Goal: Task Accomplishment & Management: Use online tool/utility

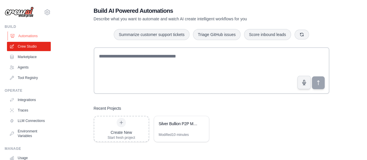
click at [24, 34] on link "Automations" at bounding box center [30, 35] width 44 height 9
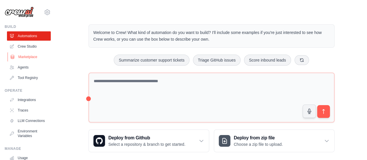
click at [30, 55] on link "Marketplace" at bounding box center [30, 56] width 44 height 9
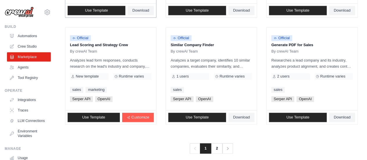
scroll to position [393, 0]
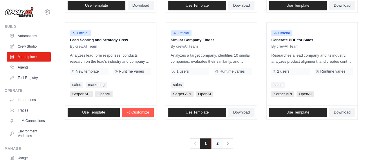
click at [217, 144] on link "2" at bounding box center [218, 143] width 12 height 10
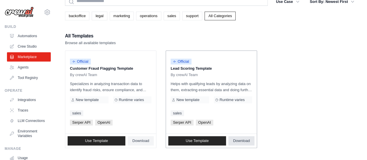
scroll to position [57, 0]
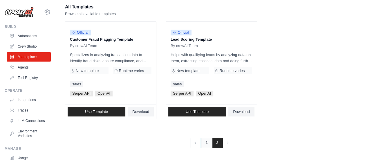
click at [205, 141] on link "1" at bounding box center [207, 143] width 12 height 10
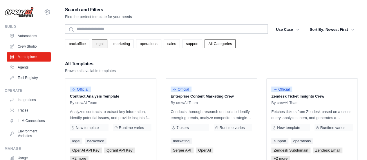
click at [102, 44] on link "legal" at bounding box center [99, 43] width 15 height 9
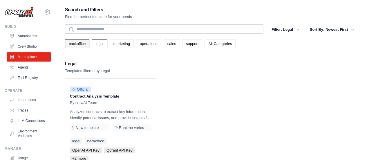
click at [78, 43] on link "backoffice" at bounding box center [77, 43] width 24 height 9
click at [21, 68] on link "Agents" at bounding box center [30, 67] width 44 height 9
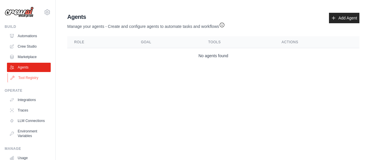
click at [29, 78] on link "Tool Registry" at bounding box center [30, 77] width 44 height 9
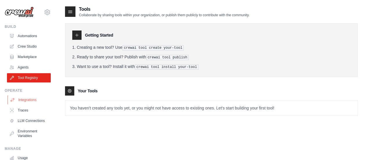
click at [31, 100] on link "Integrations" at bounding box center [30, 99] width 44 height 9
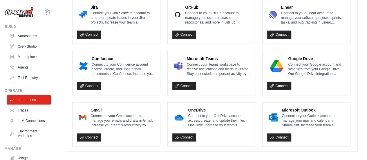
scroll to position [383, 0]
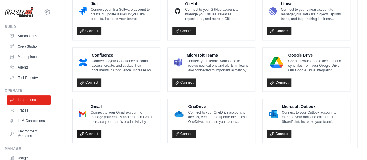
click at [86, 131] on link "Connect" at bounding box center [89, 134] width 24 height 8
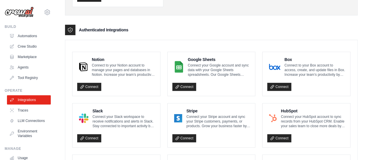
scroll to position [93, 0]
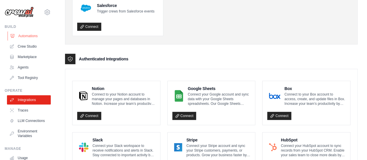
click at [32, 33] on link "Automations" at bounding box center [30, 35] width 44 height 9
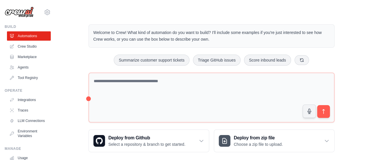
scroll to position [6, 0]
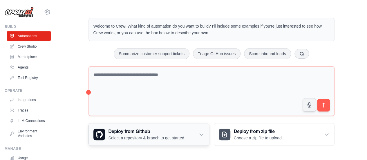
click at [138, 133] on h3 "Deploy from Github" at bounding box center [147, 131] width 77 height 7
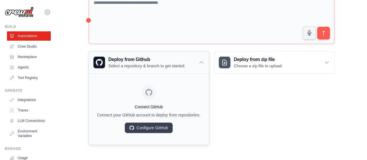
scroll to position [83, 0]
click at [246, 56] on h3 "Deploy from zip file" at bounding box center [258, 59] width 49 height 7
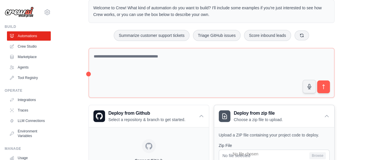
scroll to position [0, 0]
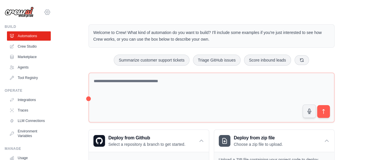
click at [46, 11] on icon at bounding box center [47, 12] width 2 height 2
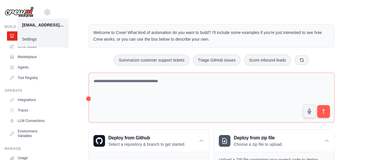
click at [81, 15] on main "Welcome to Crew! What kind of automation do you want to build? I'll include som…" at bounding box center [211, 149] width 311 height 299
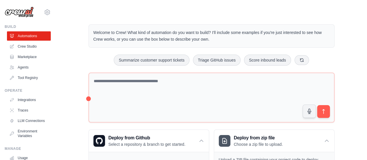
click at [26, 12] on img at bounding box center [19, 12] width 29 height 11
click at [24, 46] on link "Crew Studio" at bounding box center [30, 46] width 44 height 9
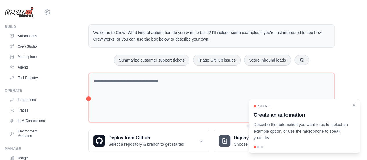
click at [258, 147] on div at bounding box center [258, 147] width 2 height 2
click at [297, 132] on p "Describe the automation you want to build, select an example option, or use the…" at bounding box center [301, 131] width 95 height 20
click at [258, 147] on div at bounding box center [258, 147] width 2 height 2
click at [355, 106] on icon "Close walkthrough" at bounding box center [354, 104] width 3 height 3
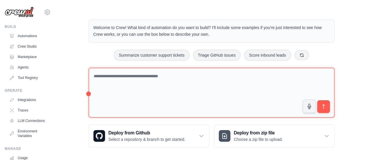
scroll to position [6, 0]
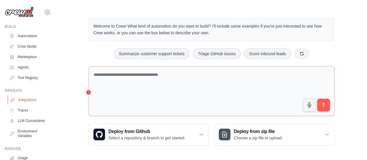
click at [29, 102] on link "Integrations" at bounding box center [30, 99] width 44 height 9
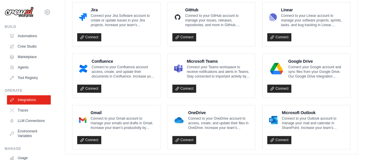
scroll to position [383, 0]
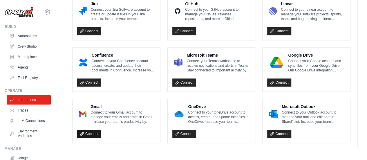
click at [87, 135] on link "Connect" at bounding box center [89, 134] width 24 height 8
click at [318, 77] on div "Connect" at bounding box center [306, 81] width 78 height 12
click at [285, 80] on link "Connect" at bounding box center [279, 82] width 24 height 8
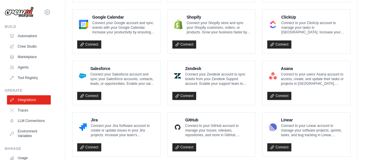
scroll to position [238, 0]
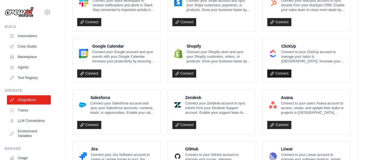
click at [279, 72] on link "Connect" at bounding box center [279, 73] width 24 height 8
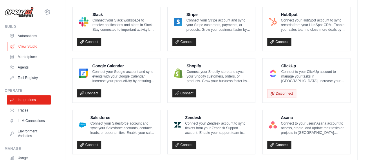
click at [26, 47] on link "Crew Studio" at bounding box center [30, 46] width 44 height 9
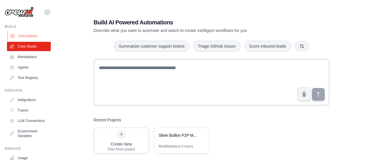
click at [27, 37] on link "Automations" at bounding box center [30, 35] width 44 height 9
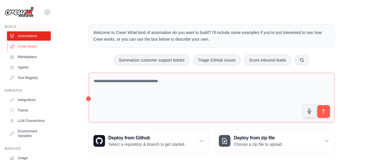
click at [28, 48] on link "Crew Studio" at bounding box center [30, 46] width 44 height 9
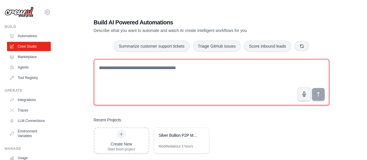
click at [144, 79] on textarea at bounding box center [212, 82] width 236 height 46
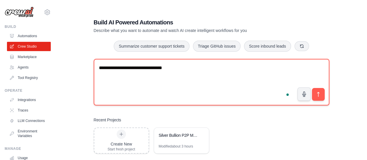
paste textarea "**********"
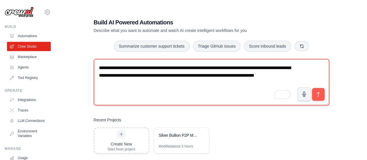
click at [195, 84] on textarea "**********" at bounding box center [212, 82] width 236 height 46
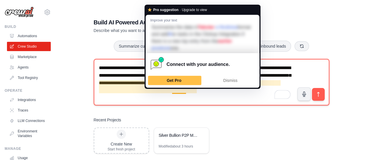
click at [229, 100] on textarea "**********" at bounding box center [212, 82] width 236 height 46
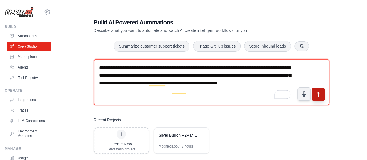
type textarea "**********"
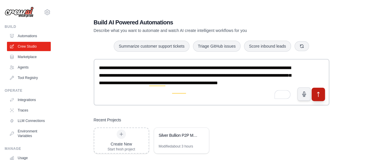
click at [316, 95] on icon "submit" at bounding box center [318, 94] width 6 height 6
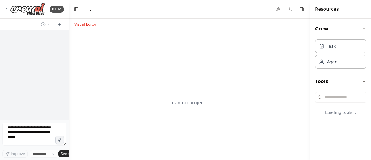
select select "****"
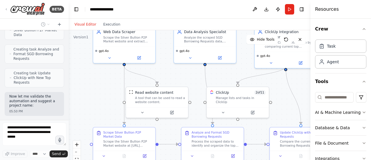
scroll to position [505, 0]
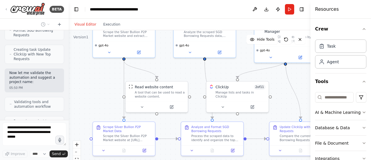
drag, startPoint x: 108, startPoint y: 117, endPoint x: 89, endPoint y: 76, distance: 45.2
click at [89, 76] on div ".deletable-edge-delete-btn { width: 20px; height: 20px; border: 0px solid #ffff…" at bounding box center [190, 102] width 242 height 145
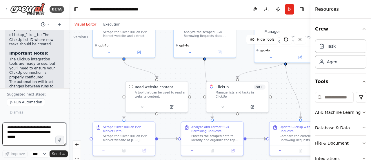
scroll to position [800, 0]
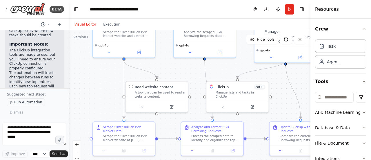
click at [30, 103] on span "Run Automation" at bounding box center [28, 102] width 28 height 5
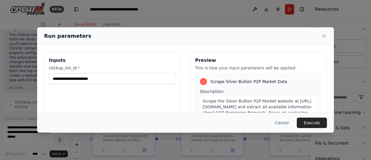
scroll to position [820, 0]
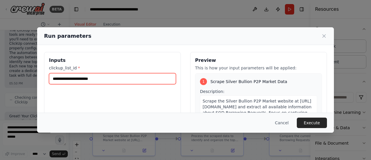
click at [93, 77] on input "clickup_list_id *" at bounding box center [112, 78] width 127 height 11
click at [95, 78] on input "clickup_list_id *" at bounding box center [112, 78] width 127 height 11
type input "**********"
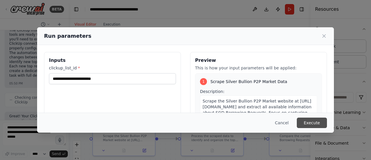
click at [315, 123] on button "Execute" at bounding box center [312, 123] width 30 height 10
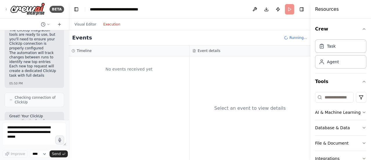
click at [106, 26] on button "Execution" at bounding box center [112, 24] width 24 height 7
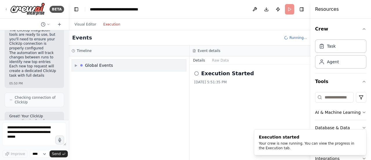
click at [88, 66] on div "Global Events" at bounding box center [99, 65] width 28 height 6
click at [84, 77] on span "Execution Started" at bounding box center [97, 77] width 31 height 5
click at [78, 77] on icon at bounding box center [77, 77] width 3 height 3
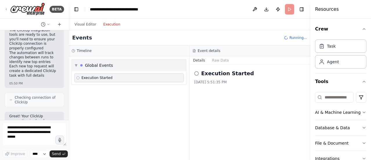
click at [76, 65] on span "▼" at bounding box center [76, 65] width 3 height 5
click at [76, 65] on span "▶" at bounding box center [76, 65] width 3 height 5
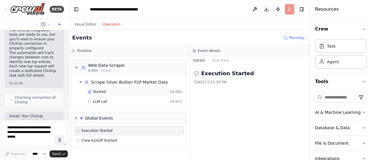
click at [101, 91] on span "Started" at bounding box center [99, 91] width 13 height 5
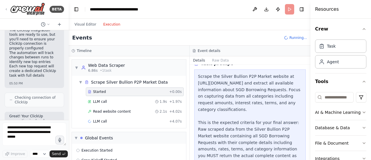
scroll to position [47, 0]
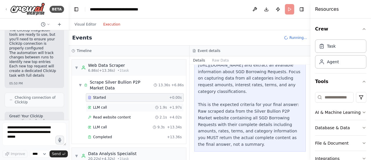
click at [106, 103] on div "LLM call 1.9s + 1.97s" at bounding box center [135, 107] width 98 height 9
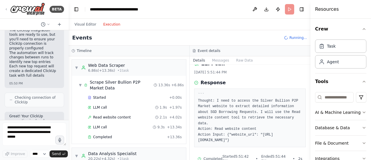
scroll to position [13, 0]
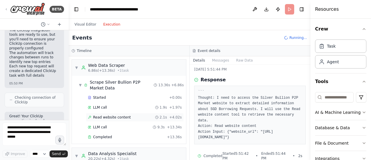
click at [99, 116] on span "Read website content" at bounding box center [112, 117] width 38 height 5
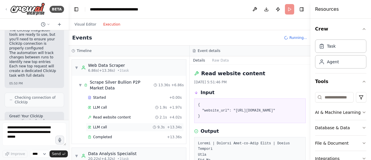
click at [101, 125] on span "LLM call" at bounding box center [100, 127] width 14 height 5
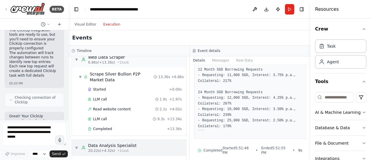
scroll to position [29, 0]
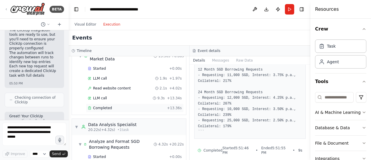
click at [107, 108] on span "Completed" at bounding box center [102, 108] width 19 height 5
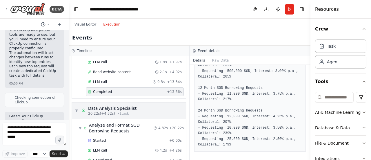
scroll to position [58, 0]
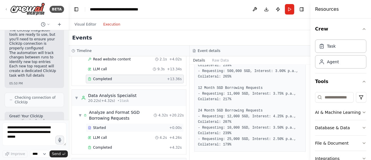
click at [113, 128] on div "Started" at bounding box center [127, 127] width 79 height 5
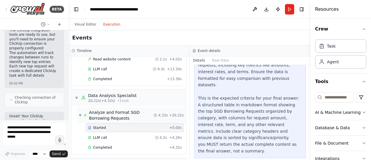
scroll to position [87, 0]
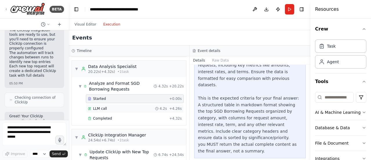
click at [115, 107] on div "LLM call 4.2s + 4.26s" at bounding box center [135, 108] width 94 height 5
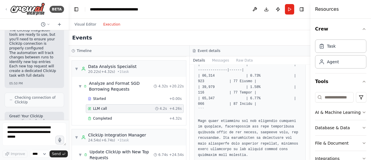
scroll to position [279, 0]
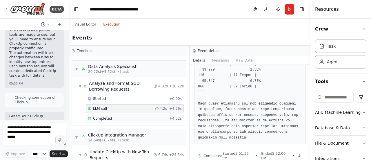
click at [116, 118] on div "Completed" at bounding box center [127, 118] width 79 height 5
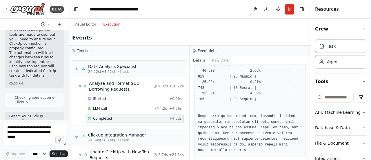
scroll to position [116, 0]
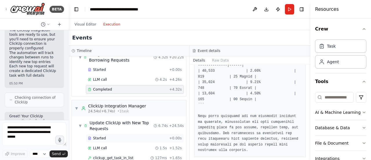
click at [112, 137] on div "Started" at bounding box center [127, 138] width 79 height 5
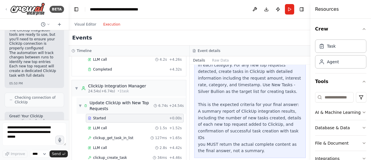
scroll to position [145, 0]
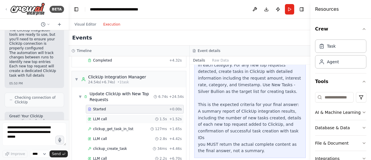
click at [115, 117] on div "LLM call 1.5s + 1.52s" at bounding box center [135, 119] width 94 height 5
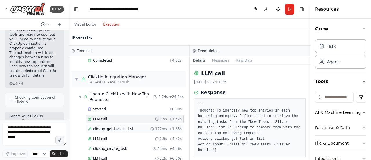
click at [124, 126] on span "clickup_get_task_in_list" at bounding box center [113, 128] width 40 height 5
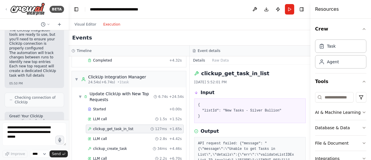
scroll to position [174, 0]
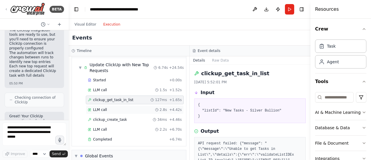
click at [112, 105] on div "LLM call 2.8s + 4.42s" at bounding box center [135, 109] width 98 height 9
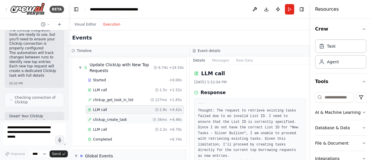
click at [117, 117] on span "clickup_create_task" at bounding box center [110, 119] width 34 height 5
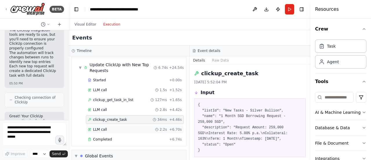
click at [114, 127] on div "LLM call 2.2s + 6.70s" at bounding box center [135, 129] width 94 height 5
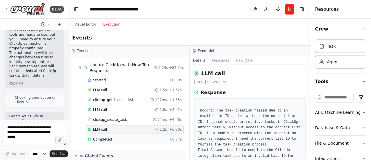
click at [113, 137] on div "Completed" at bounding box center [127, 139] width 79 height 5
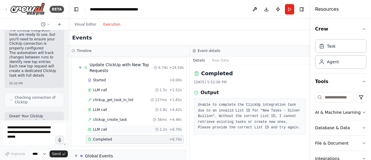
click at [114, 125] on div "LLM call 2.2s + 6.70s" at bounding box center [135, 129] width 98 height 9
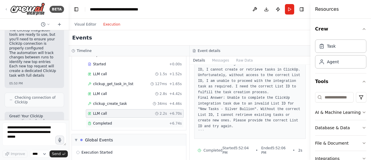
scroll to position [203, 0]
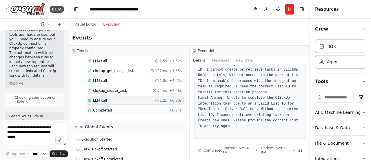
click at [109, 108] on span "Completed" at bounding box center [102, 110] width 19 height 5
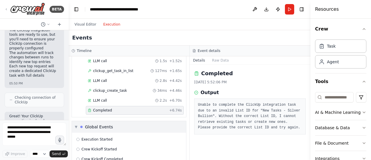
scroll to position [220, 0]
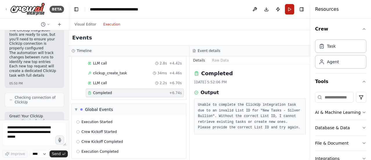
click at [286, 8] on button "Run" at bounding box center [289, 9] width 9 height 10
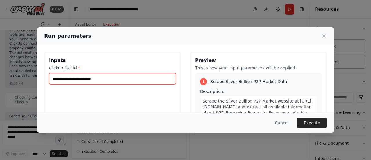
drag, startPoint x: 107, startPoint y: 79, endPoint x: 48, endPoint y: 80, distance: 58.6
click at [48, 80] on div "**********" at bounding box center [112, 121] width 137 height 138
paste input "text"
type input "**********"
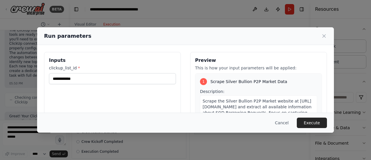
click at [311, 123] on button "Execute" at bounding box center [312, 123] width 30 height 10
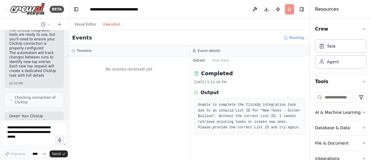
scroll to position [0, 0]
click at [45, 153] on select "****" at bounding box center [40, 154] width 20 height 8
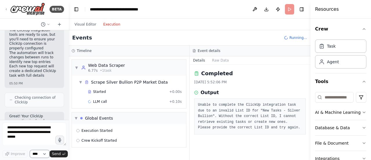
click at [45, 153] on select "****" at bounding box center [40, 154] width 20 height 8
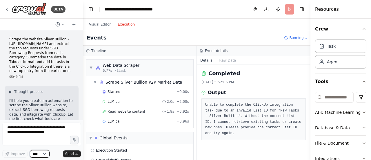
drag, startPoint x: 68, startPoint y: 66, endPoint x: 83, endPoint y: 64, distance: 15.5
click at [83, 64] on div "BETA Scrape the website Silver Bullion - [URL][DOMAIN_NAME] and extract the top…" at bounding box center [185, 80] width 371 height 160
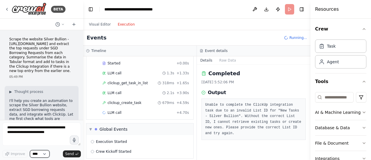
scroll to position [186, 0]
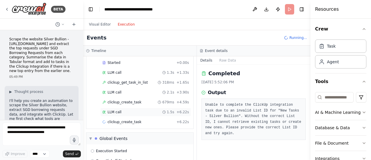
click at [127, 110] on div "LLM call 1.5s + 6.22s" at bounding box center [145, 112] width 87 height 5
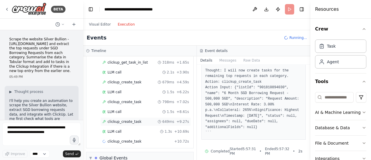
scroll to position [215, 0]
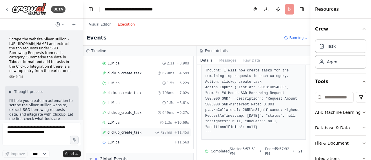
click at [130, 130] on span "clickup_create_task" at bounding box center [125, 132] width 34 height 5
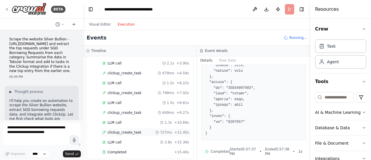
scroll to position [250, 0]
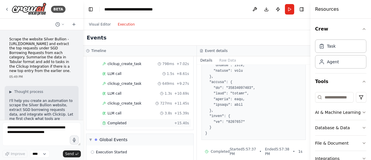
click at [129, 121] on div "Completed" at bounding box center [137, 123] width 70 height 5
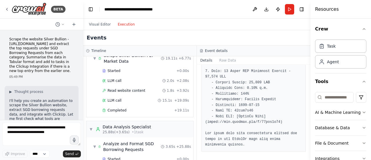
scroll to position [0, 0]
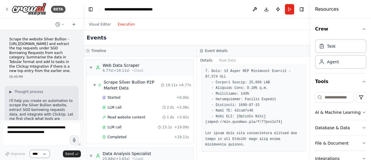
click at [36, 154] on select "****" at bounding box center [40, 154] width 20 height 8
click at [7, 8] on icon at bounding box center [7, 9] width 5 height 5
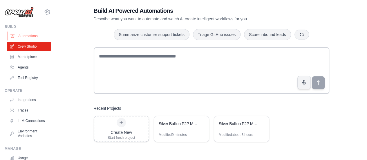
click at [31, 32] on link "Automations" at bounding box center [30, 35] width 44 height 9
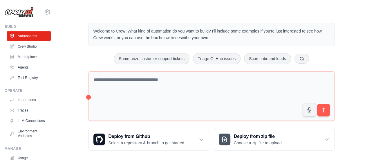
scroll to position [6, 0]
